Goal: Transaction & Acquisition: Purchase product/service

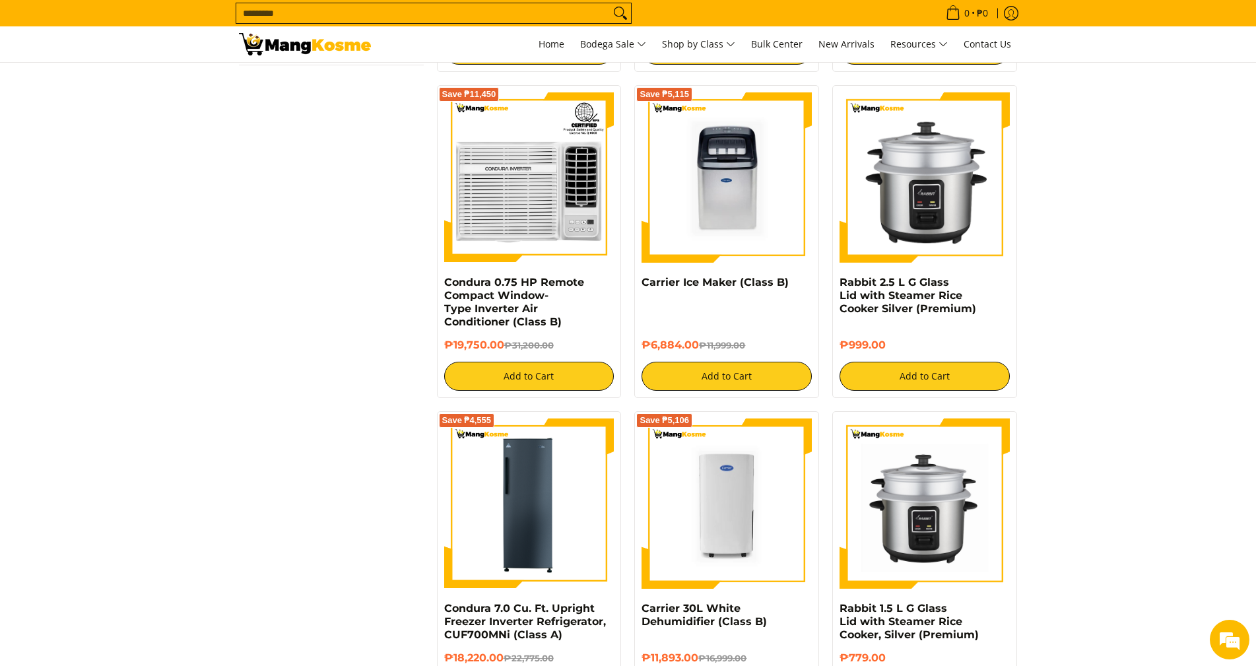
scroll to position [1848, 0]
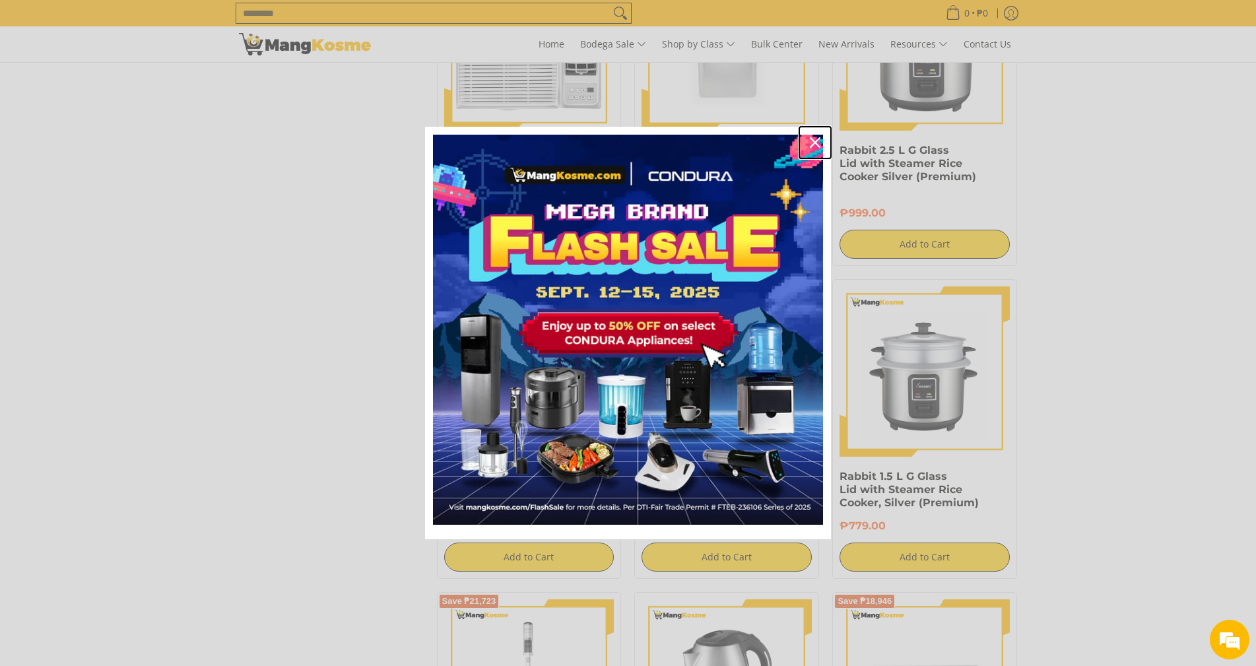
click at [816, 142] on icon "close icon" at bounding box center [815, 142] width 11 height 11
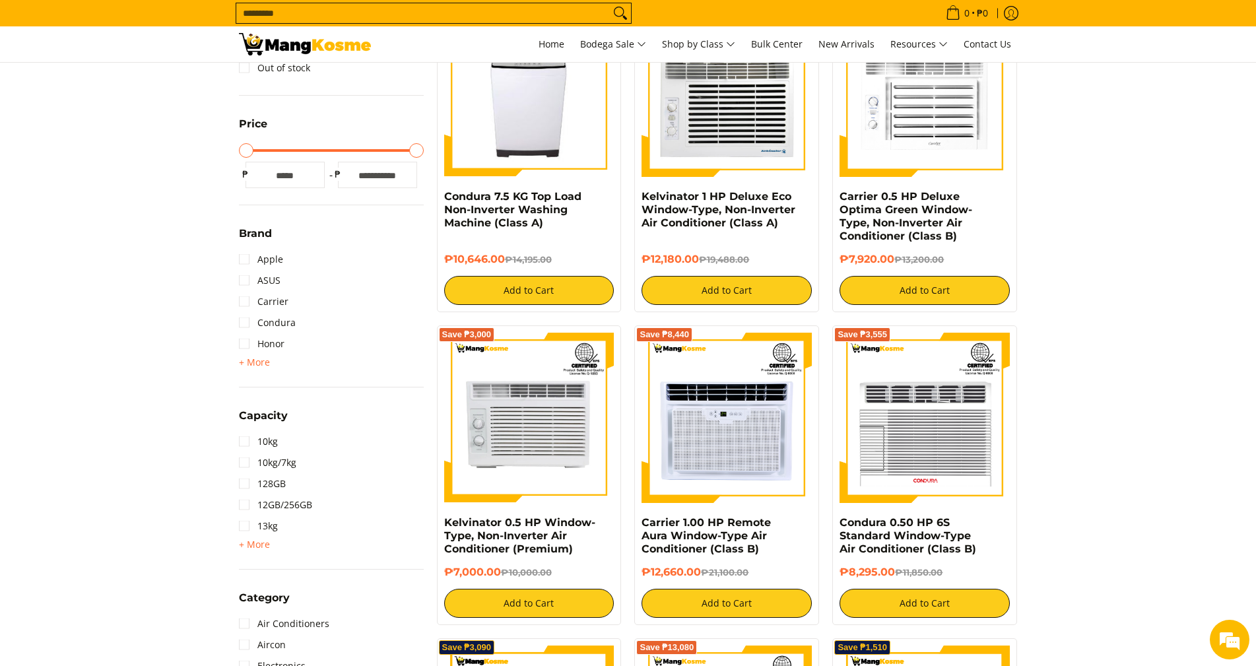
scroll to position [132, 0]
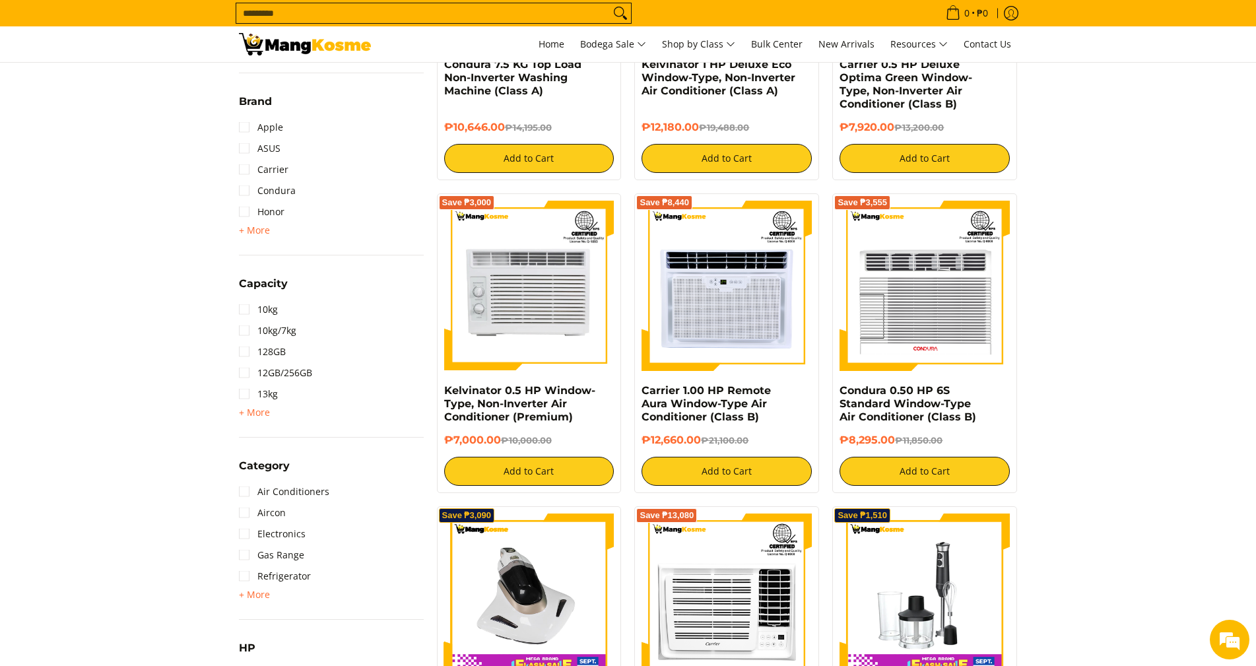
scroll to position [396, 0]
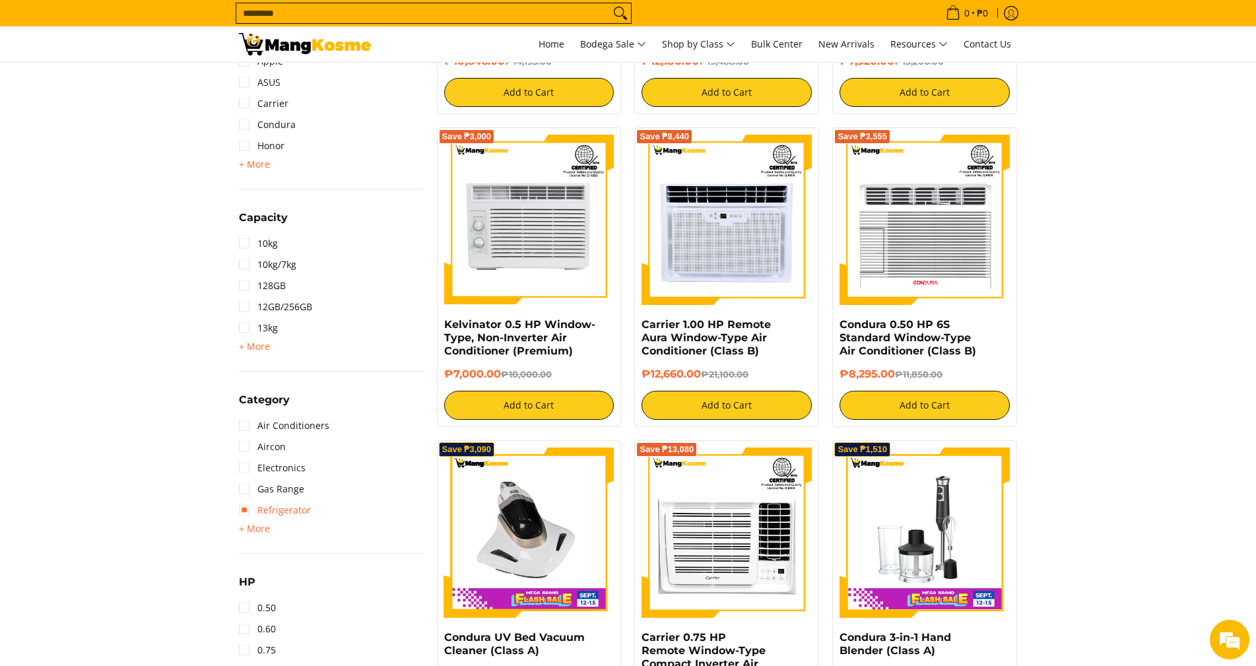
click at [242, 514] on link "Refrigerator" at bounding box center [275, 510] width 72 height 21
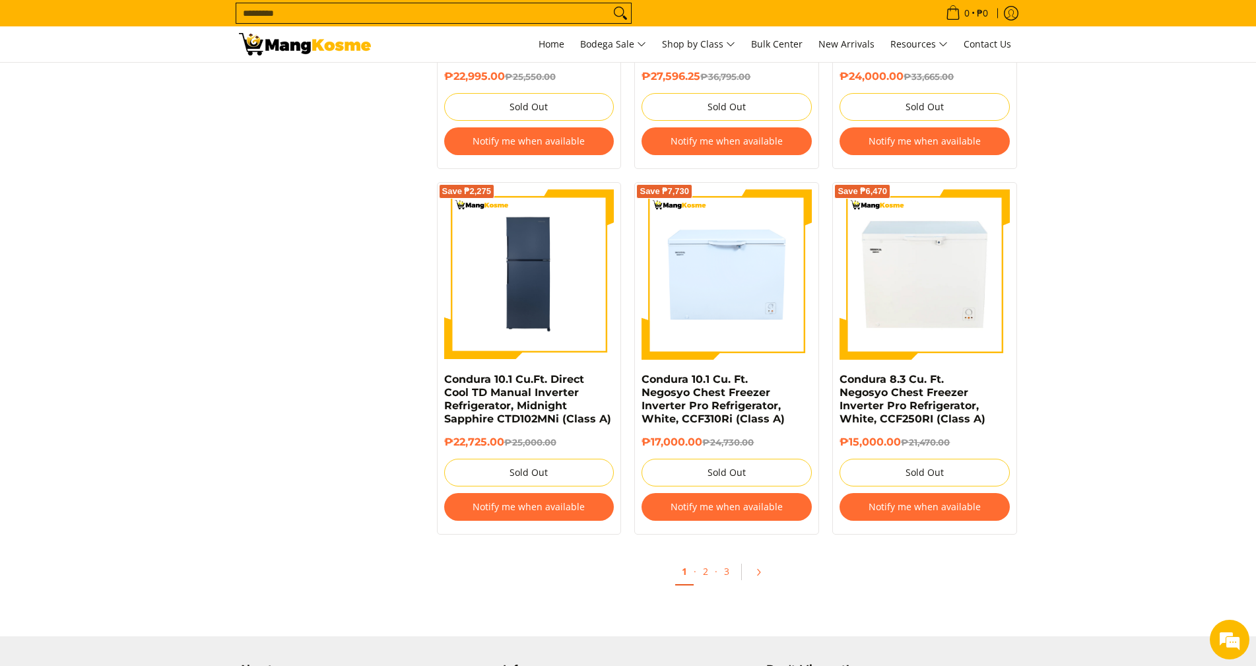
scroll to position [2589, 0]
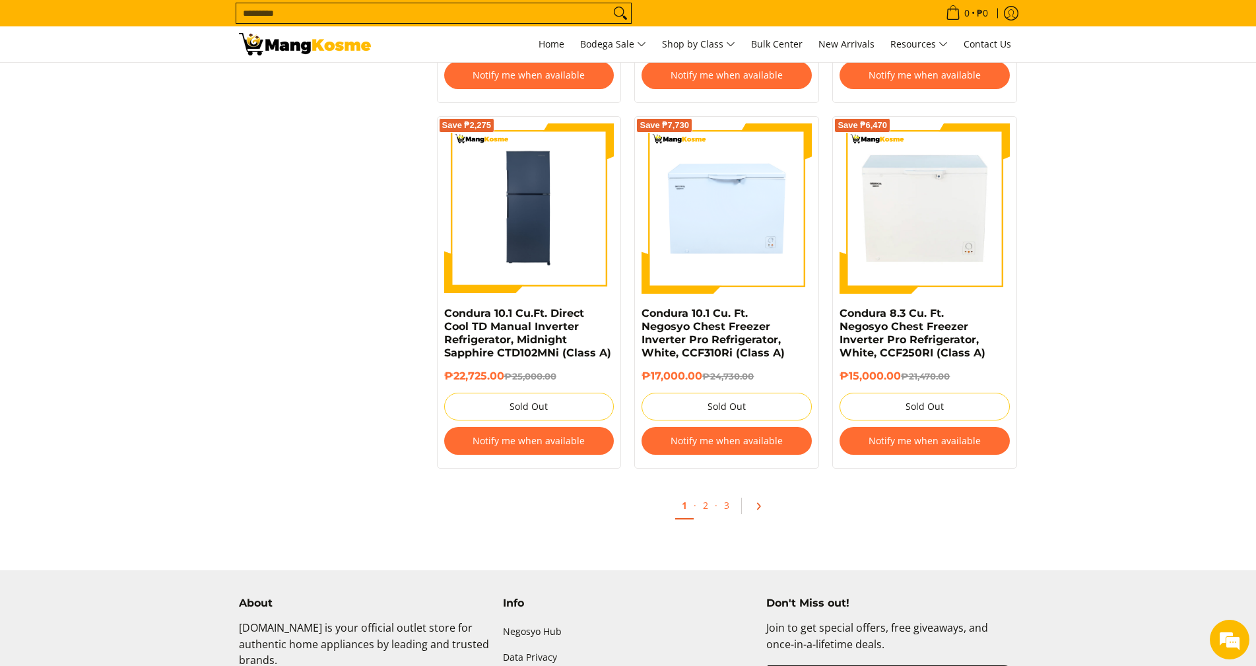
click at [759, 504] on icon "Pagination" at bounding box center [759, 506] width 3 height 6
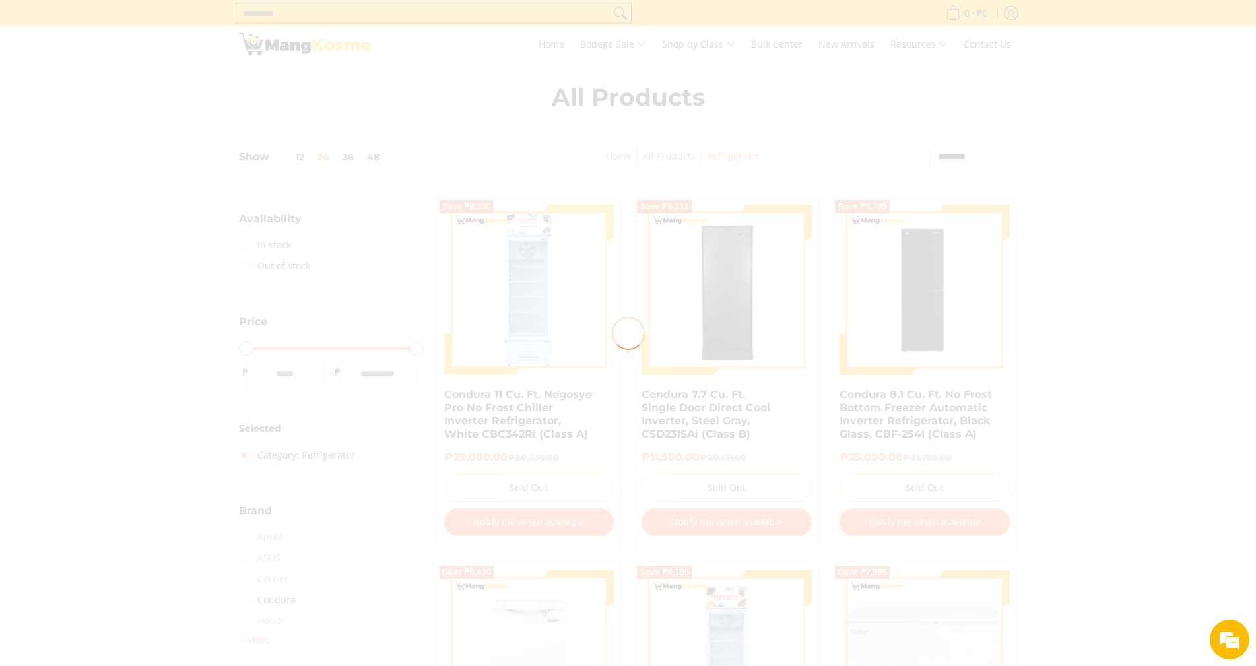
type input "****"
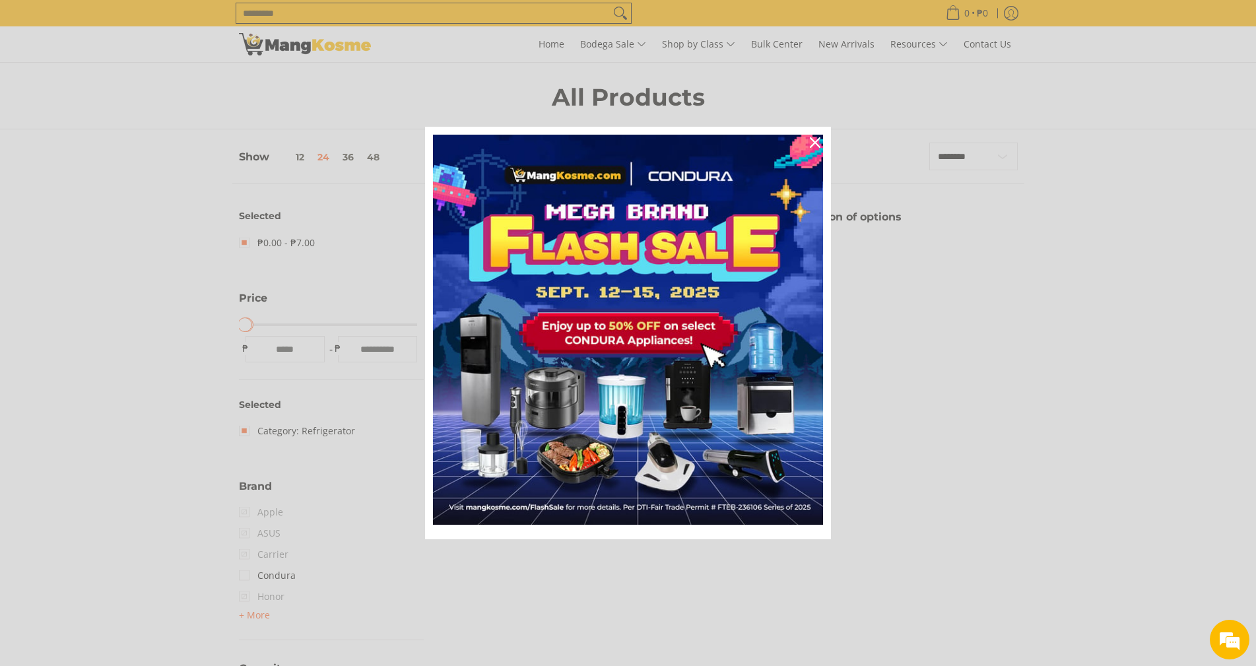
scroll to position [80, 0]
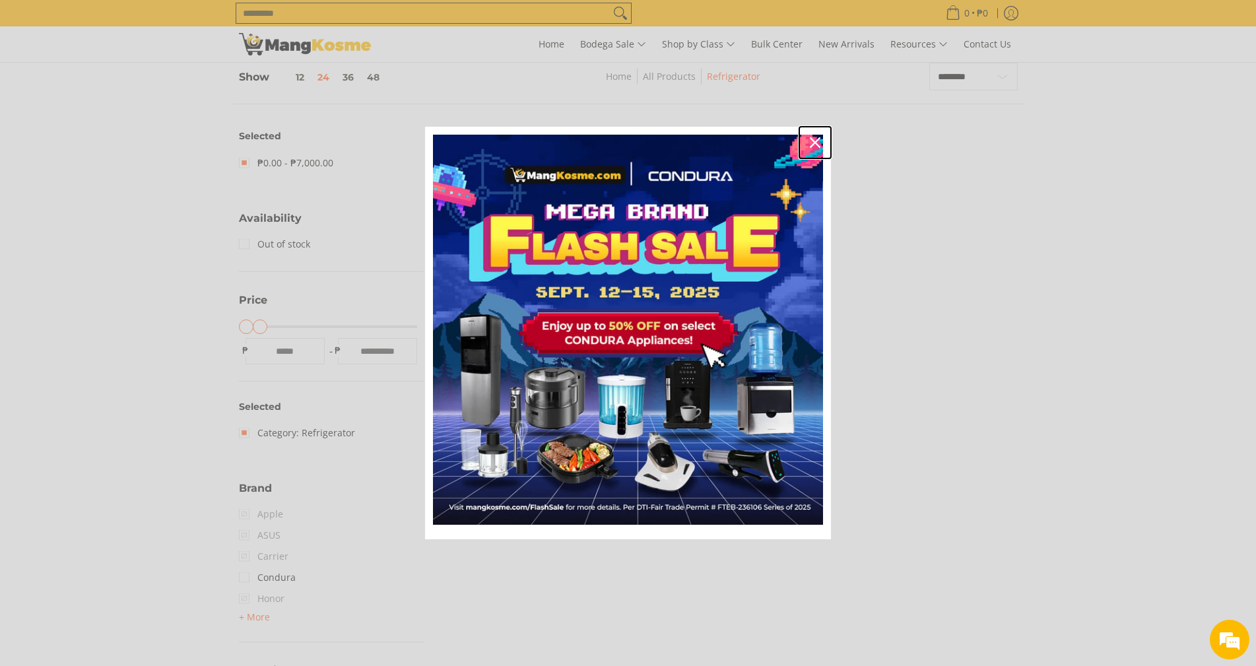
click at [811, 139] on icon "close icon" at bounding box center [815, 142] width 11 height 11
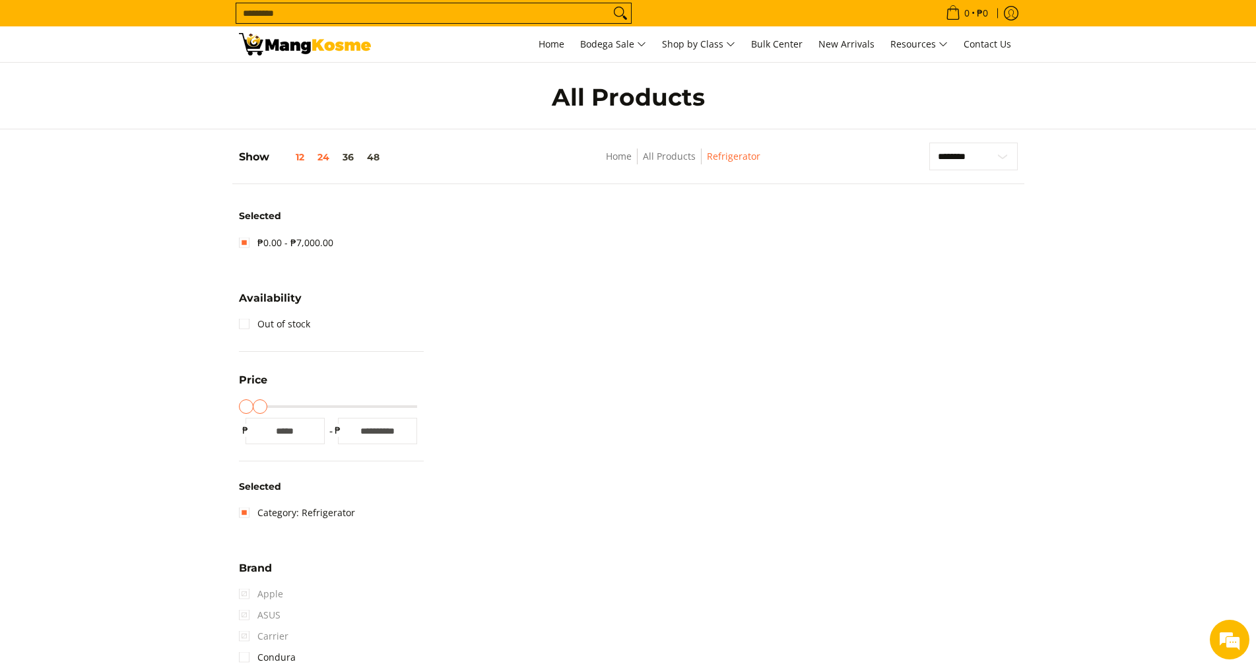
click at [302, 154] on button "12" at bounding box center [290, 157] width 42 height 11
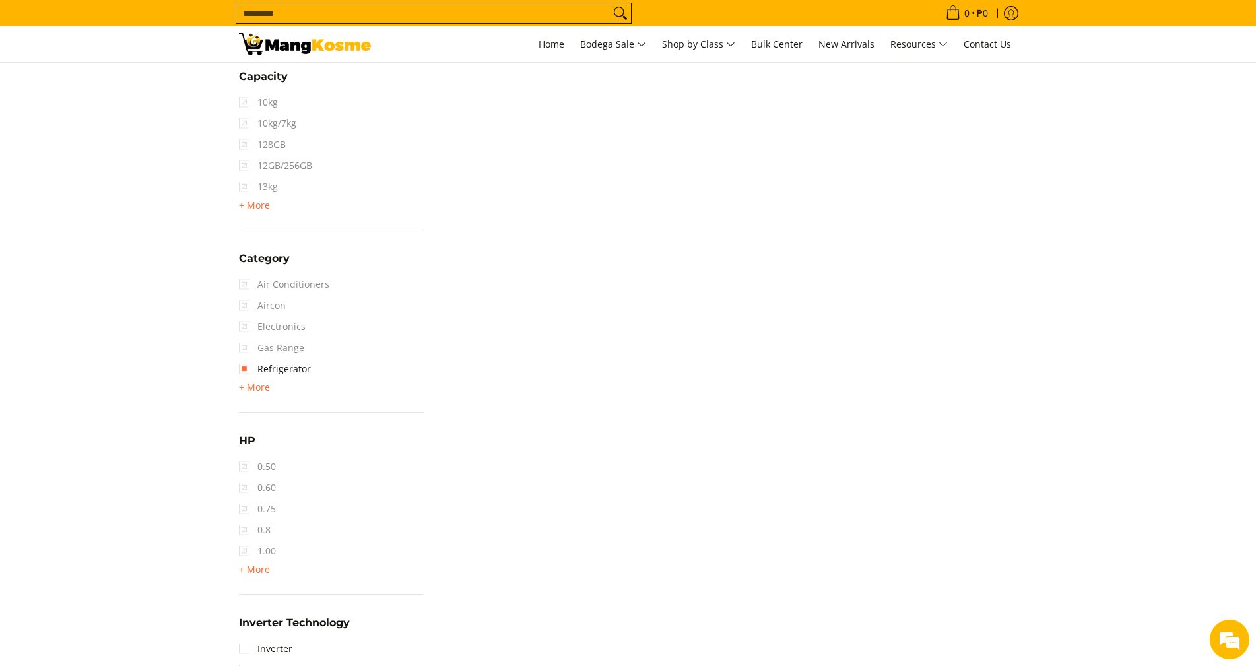
scroll to position [938, 0]
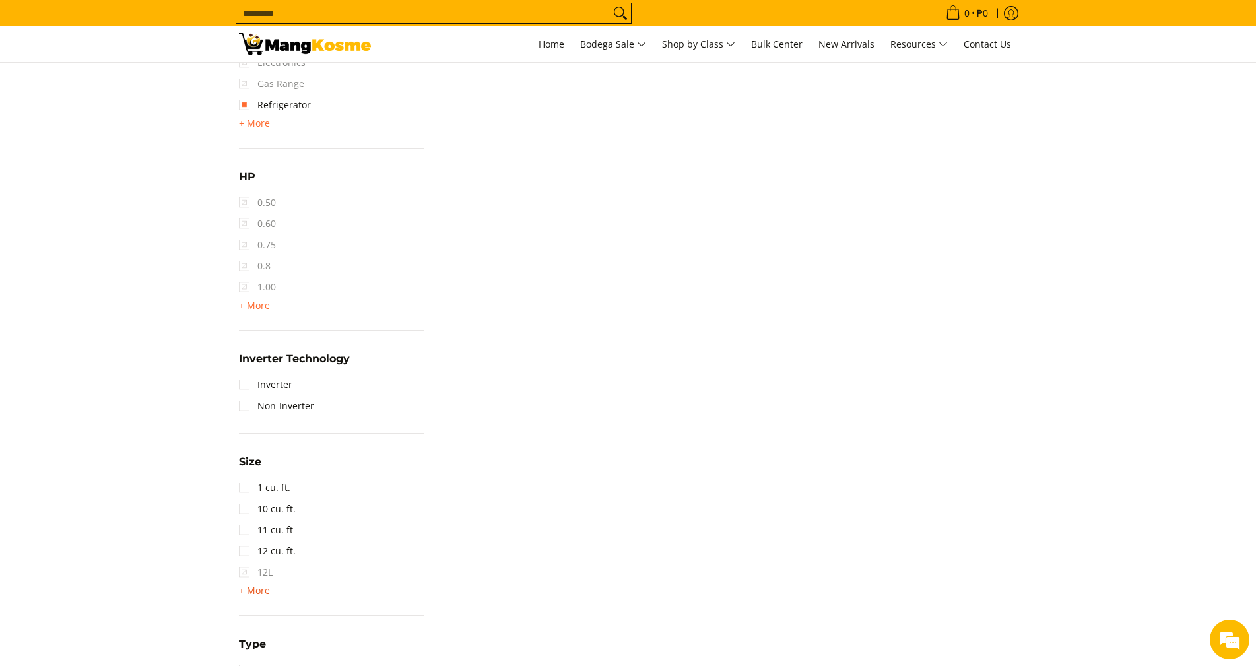
click at [264, 590] on span "+ More" at bounding box center [254, 591] width 31 height 11
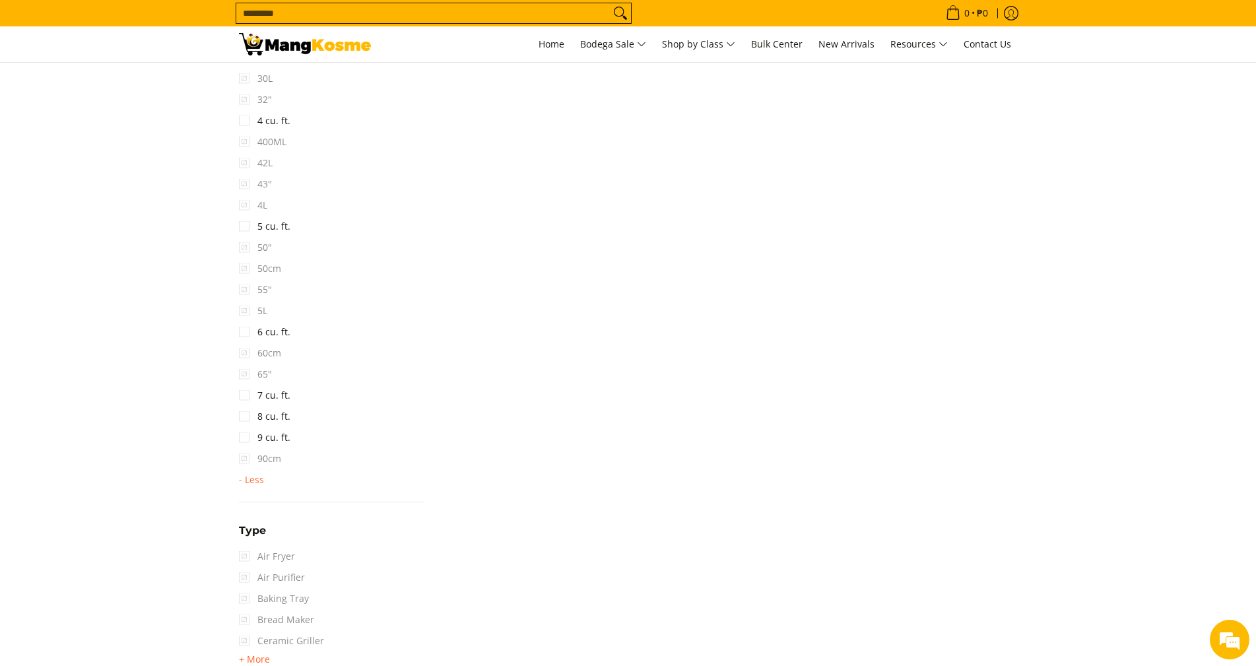
scroll to position [1598, 0]
click at [282, 399] on link "6 cu. ft." at bounding box center [264, 398] width 51 height 21
